Goal: Task Accomplishment & Management: Use online tool/utility

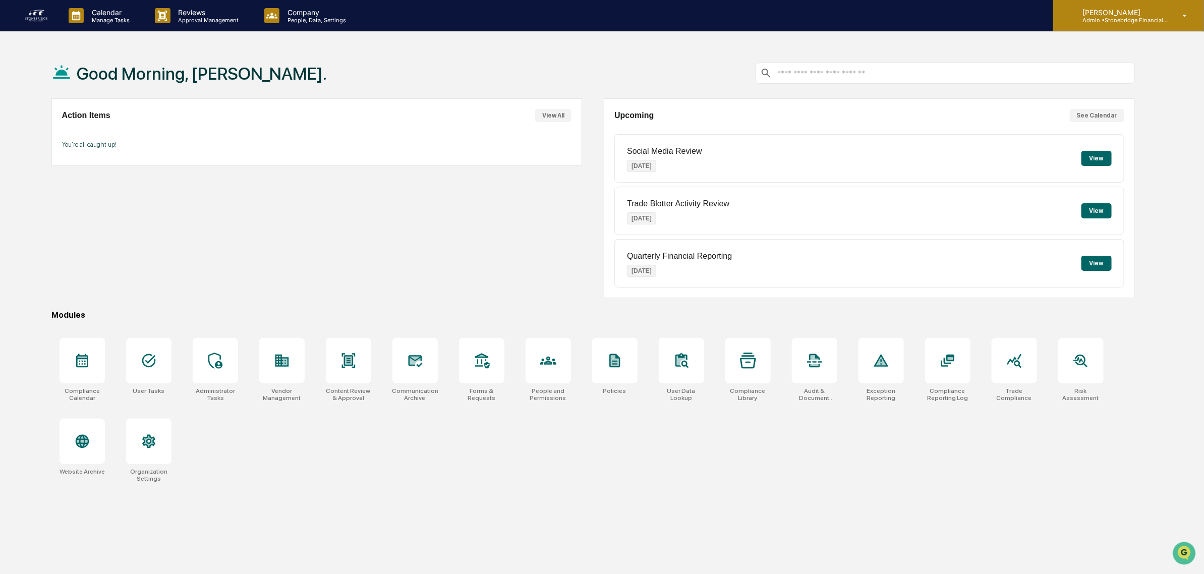
click at [1165, 21] on p "Admin • Stonebridge Financial Group" at bounding box center [1122, 20] width 94 height 7
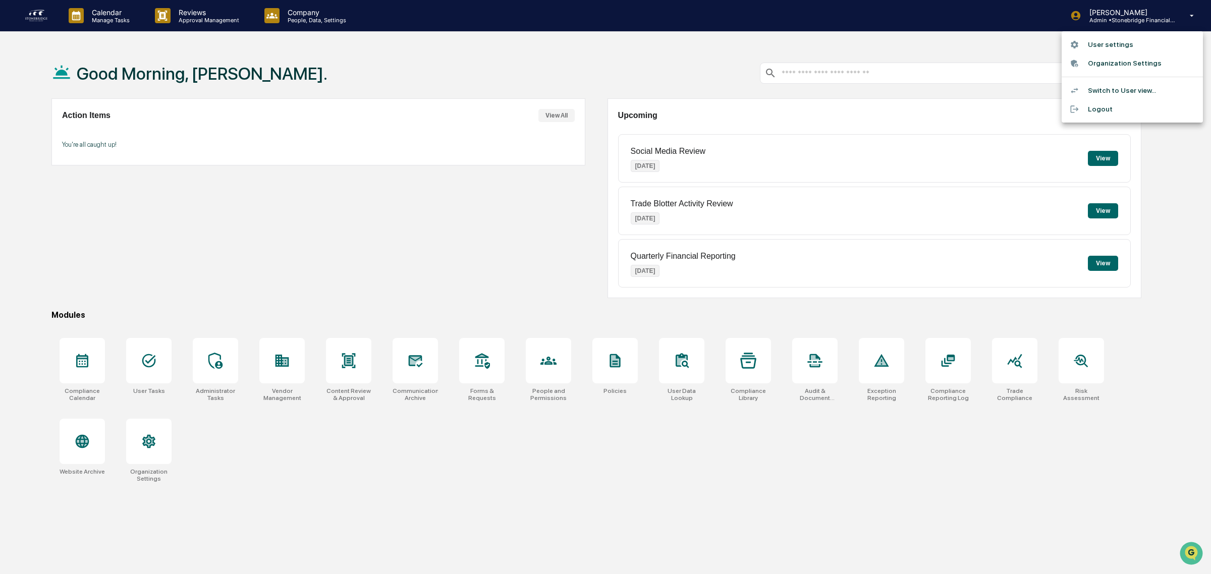
drag, startPoint x: 564, startPoint y: 455, endPoint x: 548, endPoint y: 415, distance: 42.2
click at [564, 455] on div at bounding box center [605, 287] width 1211 height 574
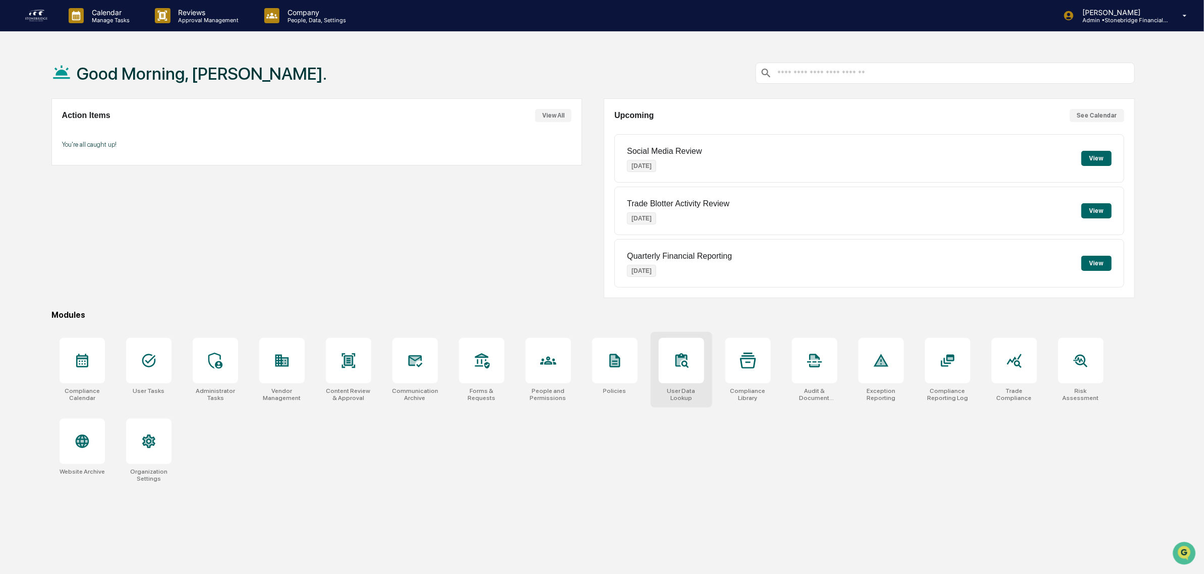
click at [700, 372] on div at bounding box center [681, 360] width 45 height 45
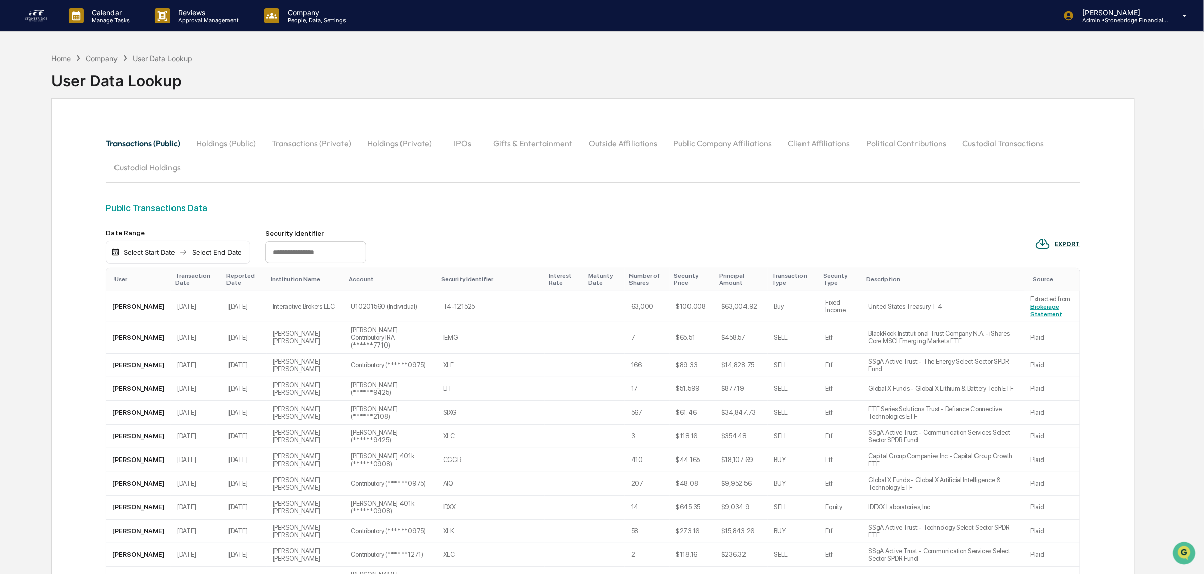
click at [802, 145] on button "Client Affiliations" at bounding box center [819, 143] width 78 height 24
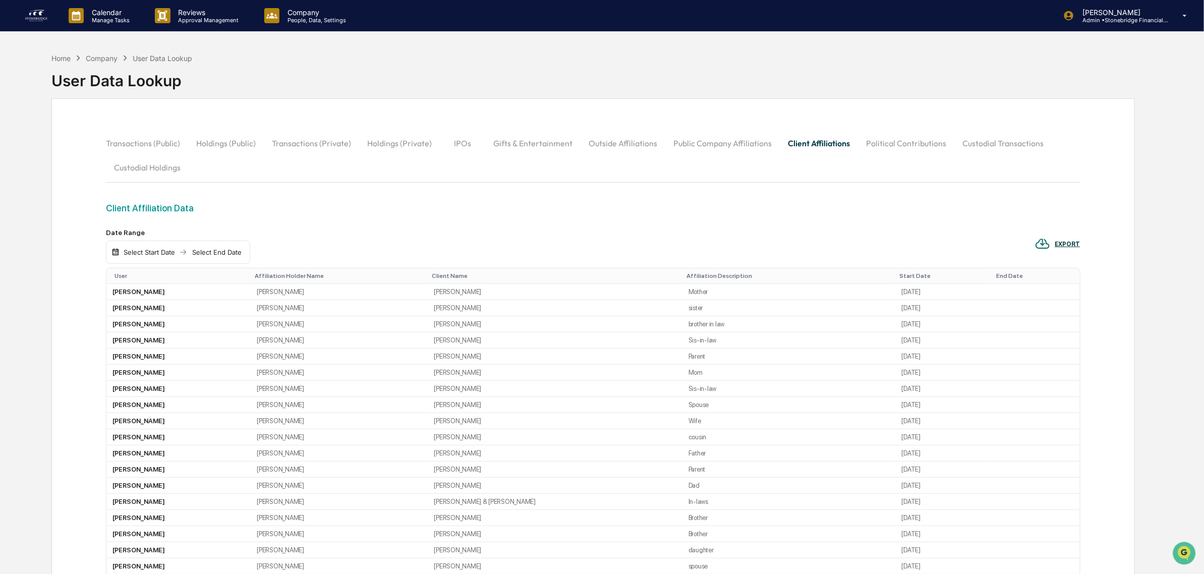
click at [711, 145] on button "Public Company Affiliations" at bounding box center [723, 143] width 115 height 24
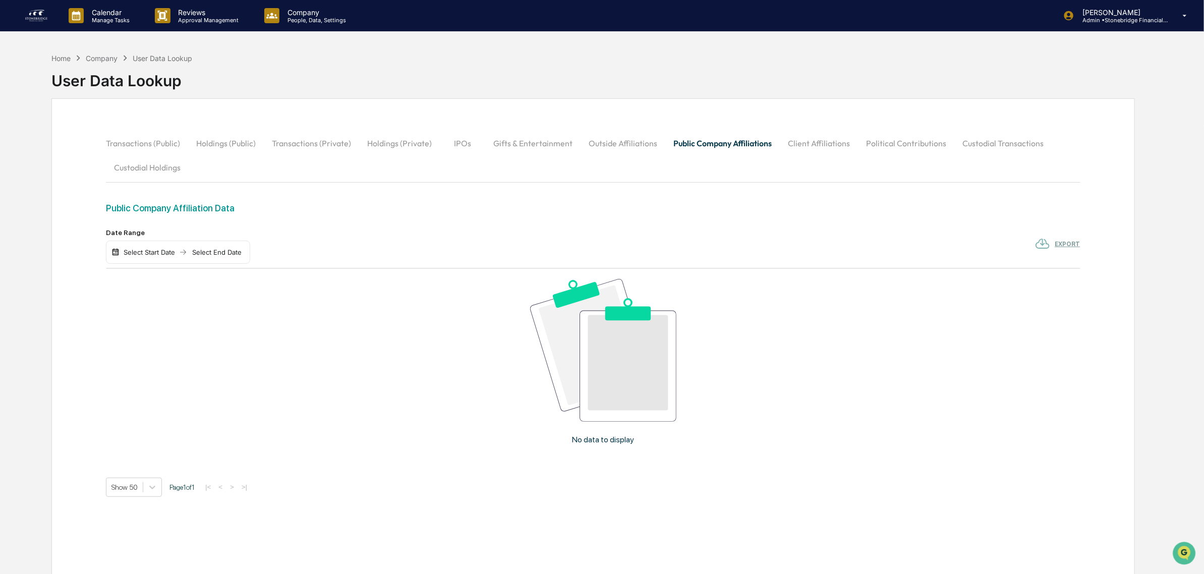
click at [603, 142] on button "Outside Affiliations" at bounding box center [623, 143] width 85 height 24
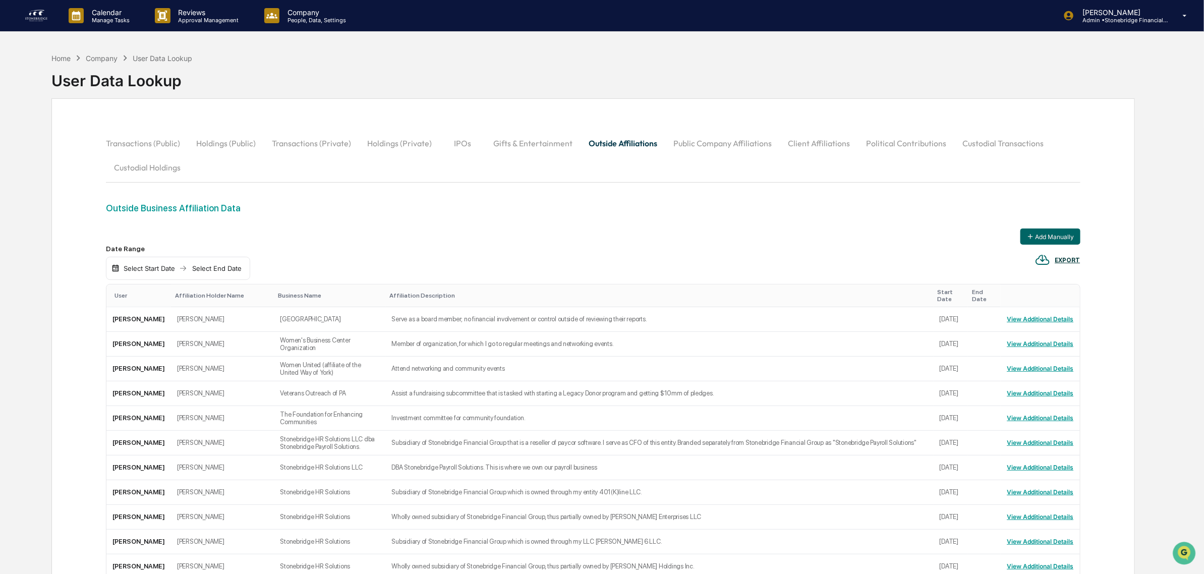
click at [121, 294] on div "User" at bounding box center [141, 295] width 52 height 7
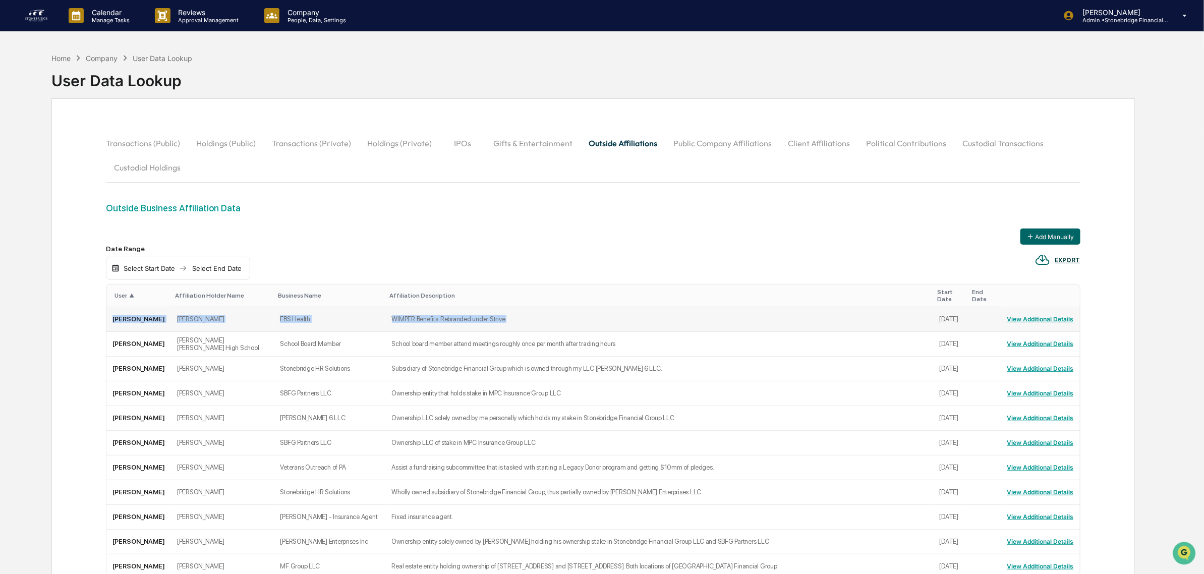
drag, startPoint x: 475, startPoint y: 316, endPoint x: 106, endPoint y: 316, distance: 368.3
click at [106, 316] on tr "[PERSON_NAME] [PERSON_NAME] EBS Health WIMPER Benefits. Rebranded under Strive.…" at bounding box center [592, 319] width 973 height 25
click at [106, 316] on td "[PERSON_NAME]" at bounding box center [138, 319] width 65 height 25
click at [112, 319] on tr "[PERSON_NAME] [PERSON_NAME] EBS Health WIMPER Benefits. Rebranded under Strive.…" at bounding box center [592, 319] width 973 height 25
click at [112, 319] on td "[PERSON_NAME]" at bounding box center [138, 319] width 65 height 25
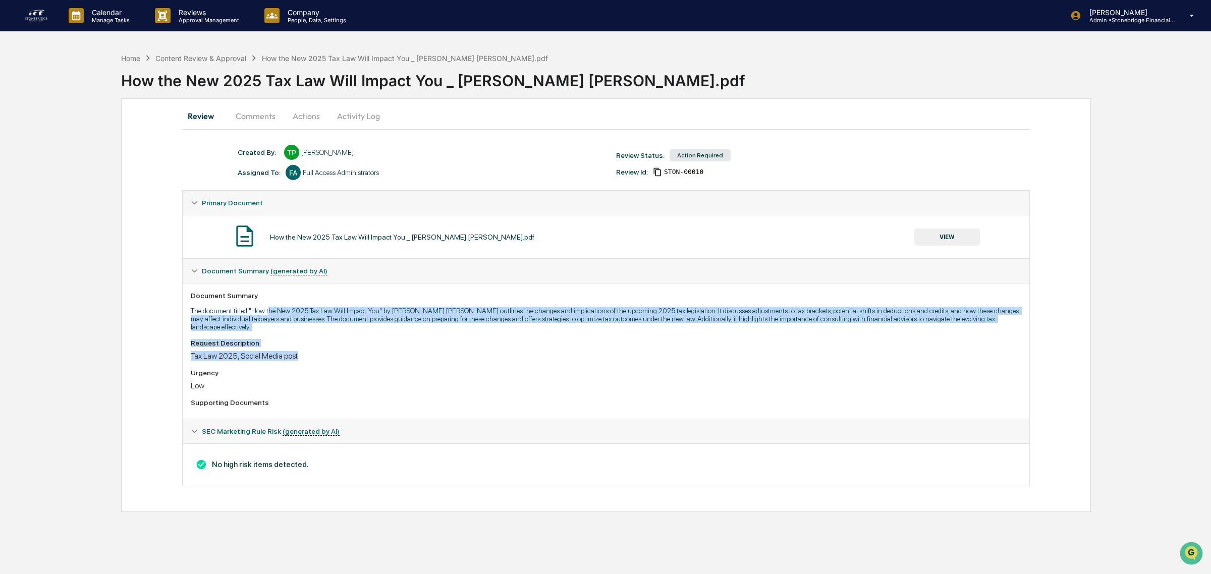
drag, startPoint x: 347, startPoint y: 315, endPoint x: 430, endPoint y: 349, distance: 89.7
click at [430, 349] on div "Document Summary The document titled "How the New 2025 Tax Law Will Impact You"…" at bounding box center [606, 351] width 847 height 136
click at [430, 351] on div "Tax Law 2025, Social Media post" at bounding box center [606, 356] width 831 height 10
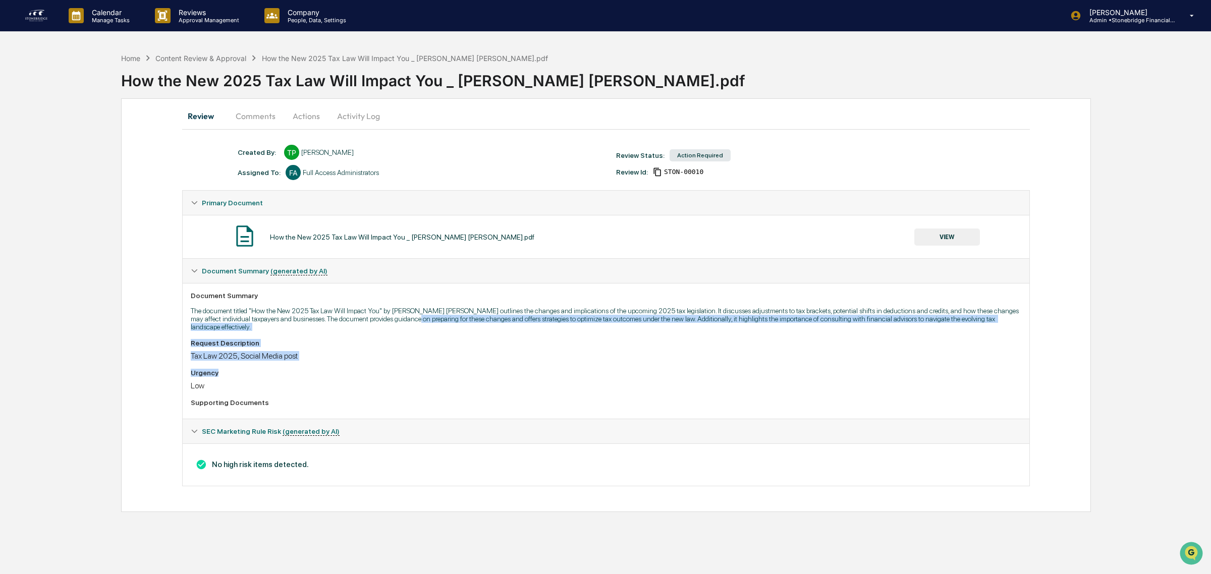
drag, startPoint x: 437, startPoint y: 372, endPoint x: 402, endPoint y: 323, distance: 60.1
click at [402, 323] on div "Document Summary The document titled "How the New 2025 Tax Law Will Impact You"…" at bounding box center [606, 351] width 847 height 136
click at [402, 323] on p "The document titled "How the New 2025 Tax Law Will Impact You" by Charles Schwa…" at bounding box center [606, 319] width 831 height 24
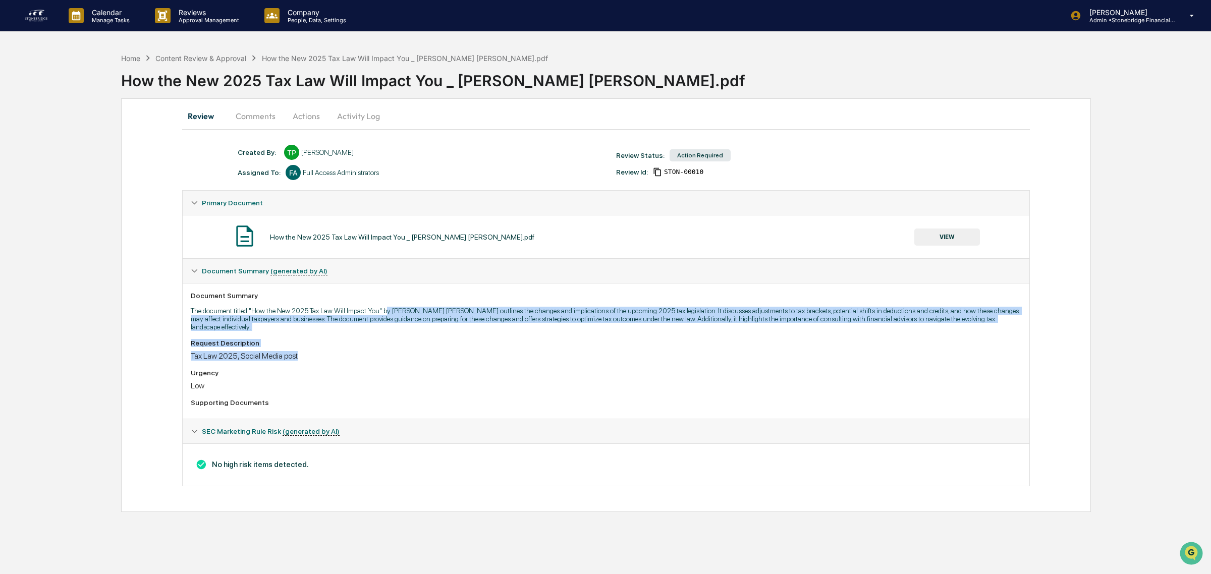
drag, startPoint x: 387, startPoint y: 313, endPoint x: 540, endPoint y: 346, distance: 157.0
click at [540, 346] on div "Document Summary The document titled "How the New 2025 Tax Law Will Impact You"…" at bounding box center [606, 351] width 847 height 136
click at [540, 346] on div "Request Description Tax Law 2025, Social Media post" at bounding box center [606, 350] width 831 height 22
drag, startPoint x: 540, startPoint y: 346, endPoint x: 520, endPoint y: 313, distance: 38.7
click at [520, 313] on div "Document Summary The document titled "How the New 2025 Tax Law Will Impact You"…" at bounding box center [606, 351] width 847 height 136
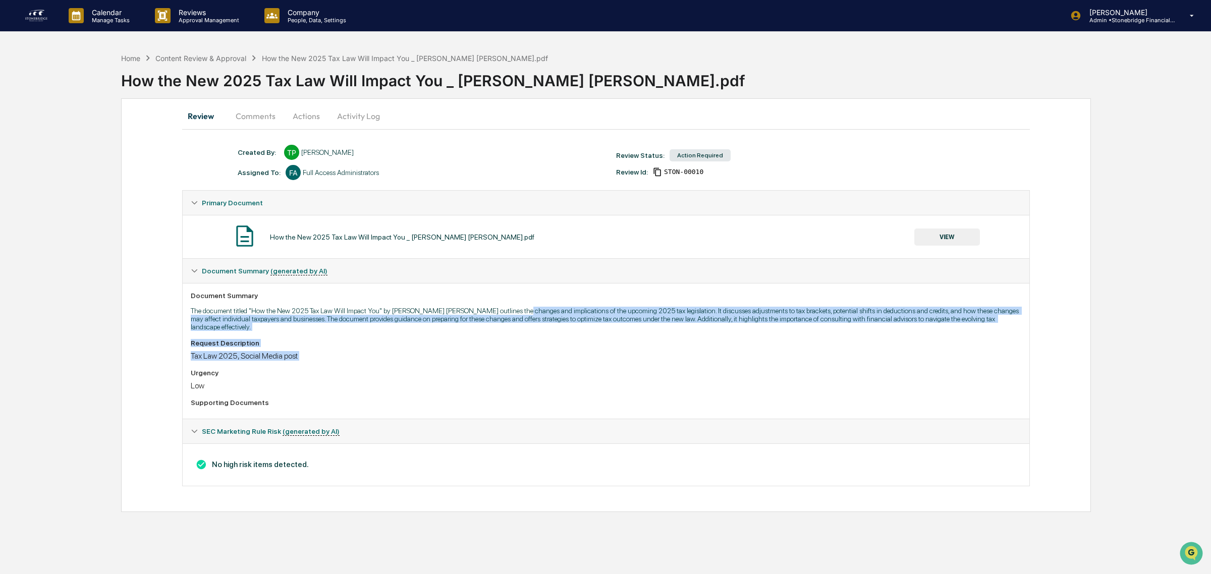
click at [520, 313] on p "The document titled "How the New 2025 Tax Law Will Impact You" by Charles Schwa…" at bounding box center [606, 319] width 831 height 24
drag, startPoint x: 520, startPoint y: 309, endPoint x: 700, endPoint y: 351, distance: 184.9
click at [700, 351] on div "Document Summary The document titled "How the New 2025 Tax Law Will Impact You"…" at bounding box center [606, 351] width 847 height 136
click at [700, 351] on div "Tax Law 2025, Social Media post" at bounding box center [606, 356] width 831 height 10
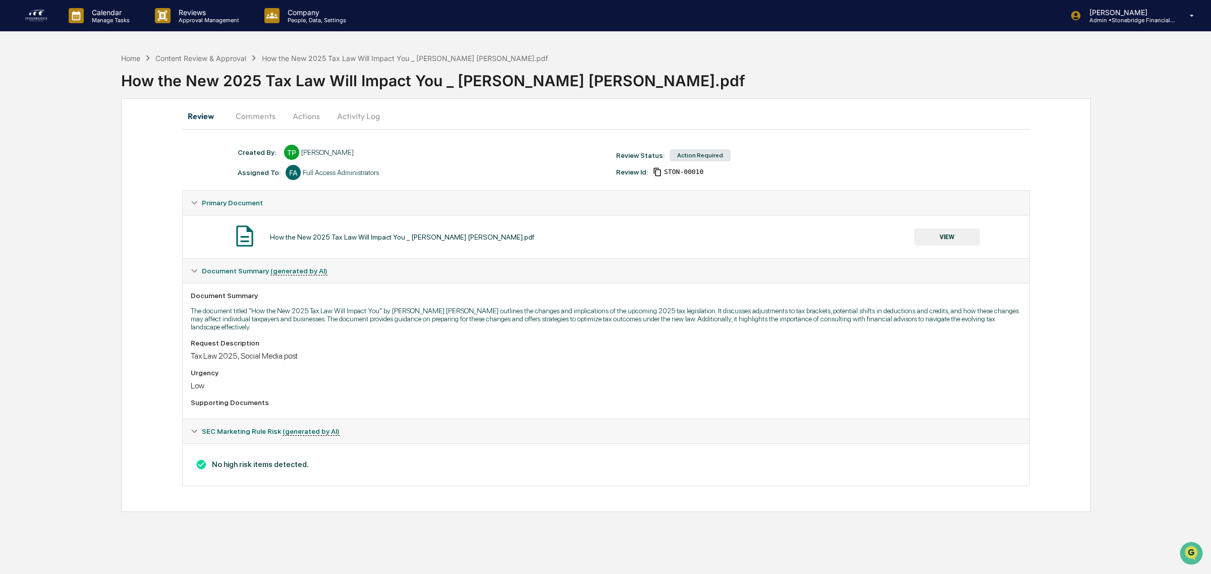
drag, startPoint x: 700, startPoint y: 351, endPoint x: 692, endPoint y: 325, distance: 26.3
click at [694, 328] on div "Document Summary The document titled "How the New 2025 Tax Law Will Impact You"…" at bounding box center [606, 351] width 847 height 136
click at [688, 320] on p "The document titled "How the New 2025 Tax Law Will Impact You" by Charles Schwa…" at bounding box center [606, 319] width 831 height 24
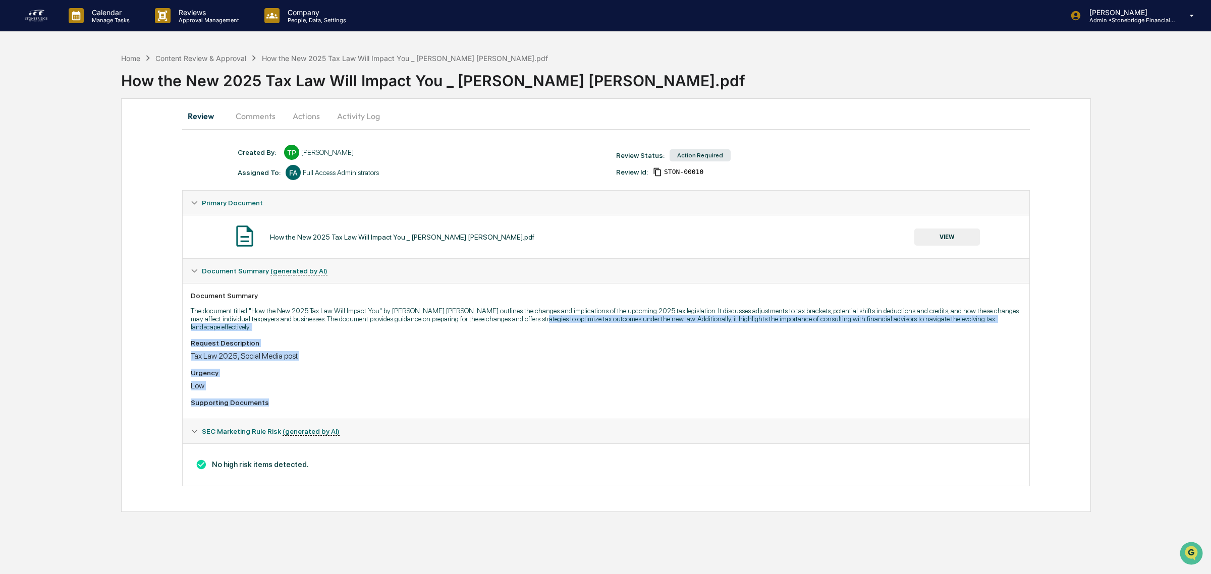
drag, startPoint x: 521, startPoint y: 372, endPoint x: 515, endPoint y: 397, distance: 25.5
click at [515, 397] on div "Document Summary The document titled "How the New 2025 Tax Law Will Impact You"…" at bounding box center [606, 351] width 847 height 136
click at [515, 399] on div "Supporting Documents" at bounding box center [606, 403] width 831 height 8
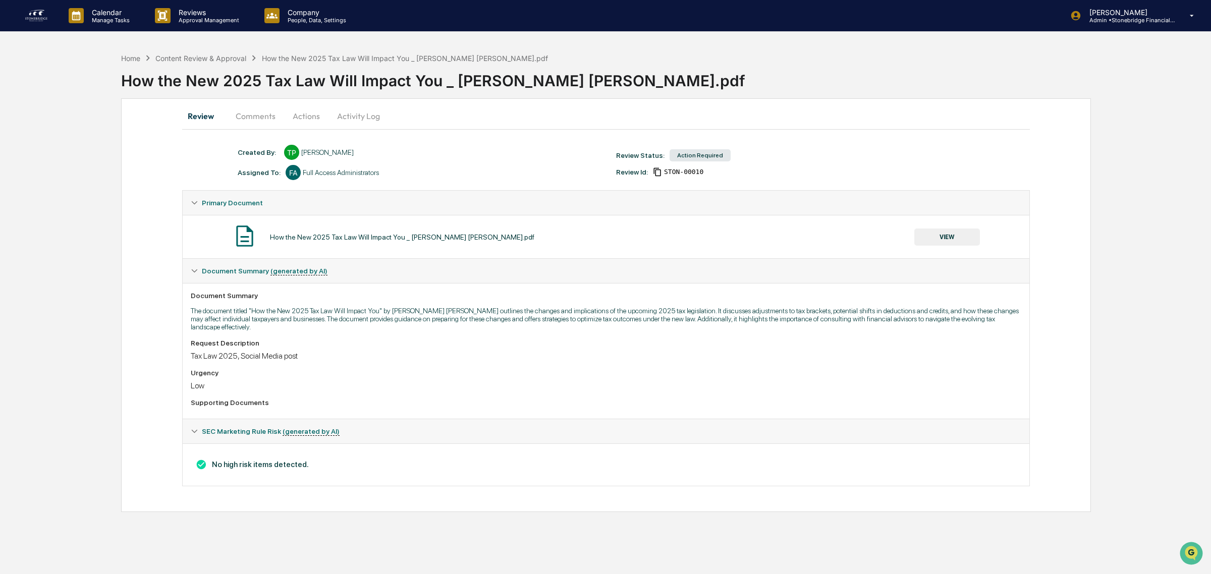
click at [505, 419] on div "SEC Marketing Rule Risk (generated by AI)" at bounding box center [606, 431] width 847 height 24
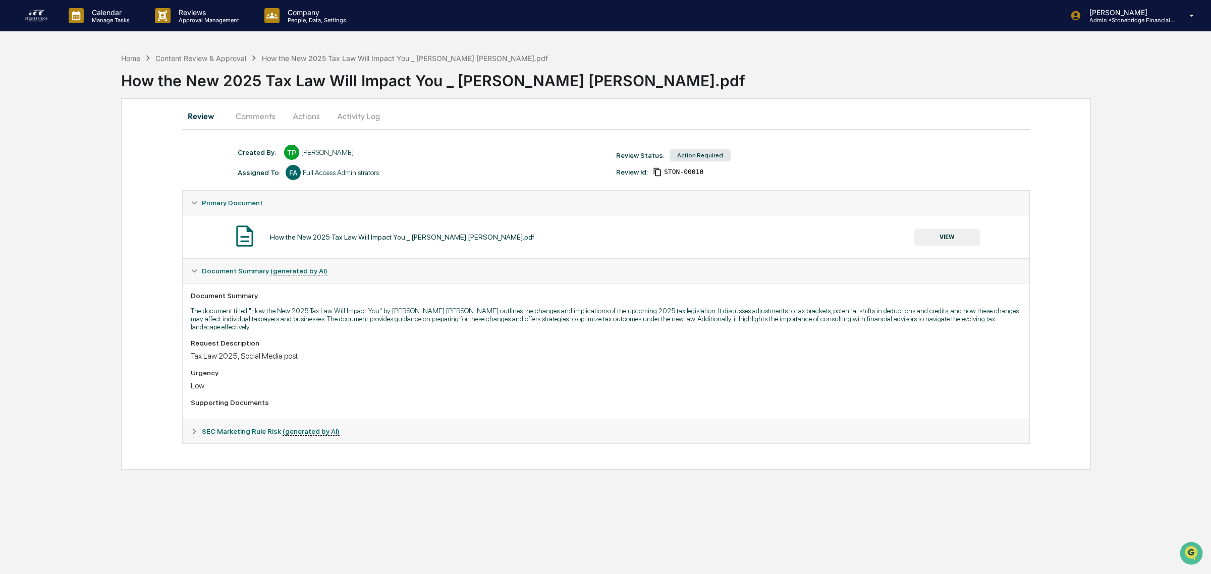
click at [304, 117] on button "Actions" at bounding box center [306, 116] width 45 height 24
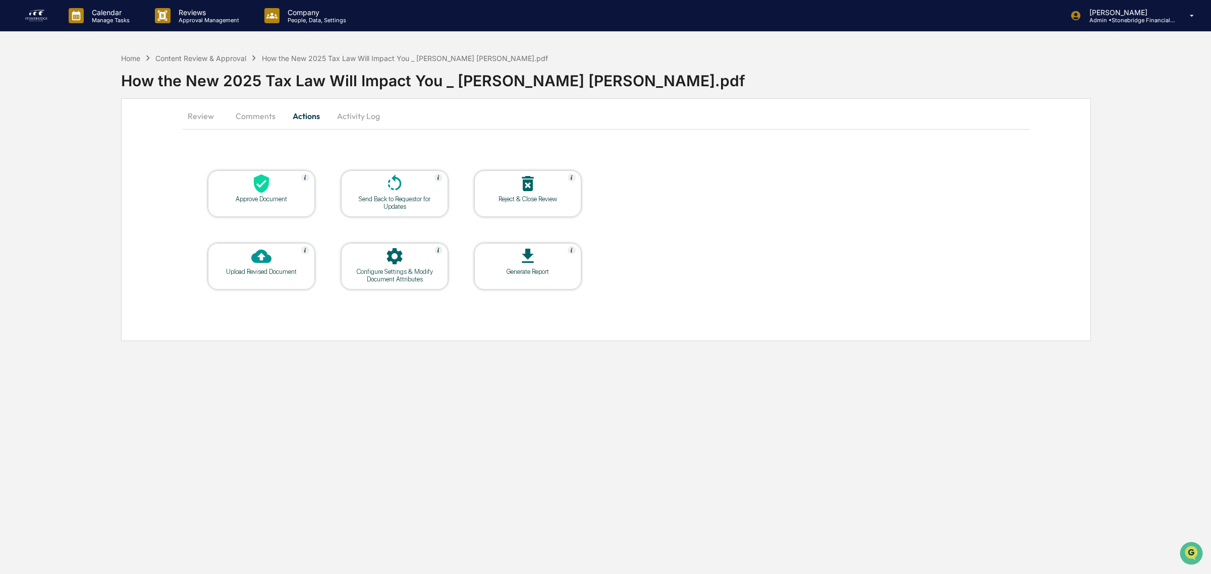
drag, startPoint x: 216, startPoint y: 120, endPoint x: 250, endPoint y: 125, distance: 34.2
click at [215, 119] on button "Review" at bounding box center [204, 116] width 45 height 24
